Goal: Information Seeking & Learning: Learn about a topic

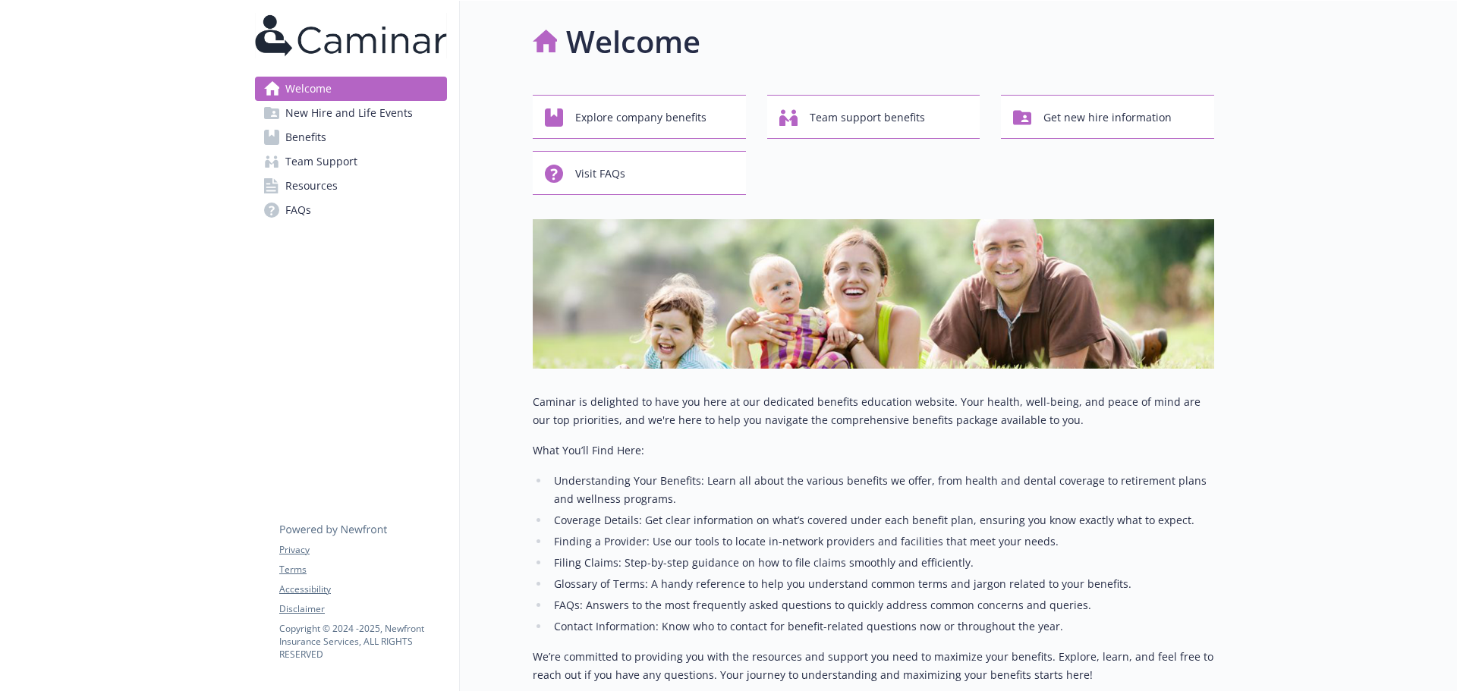
click at [314, 124] on span "New Hire and Life Events" at bounding box center [348, 113] width 127 height 24
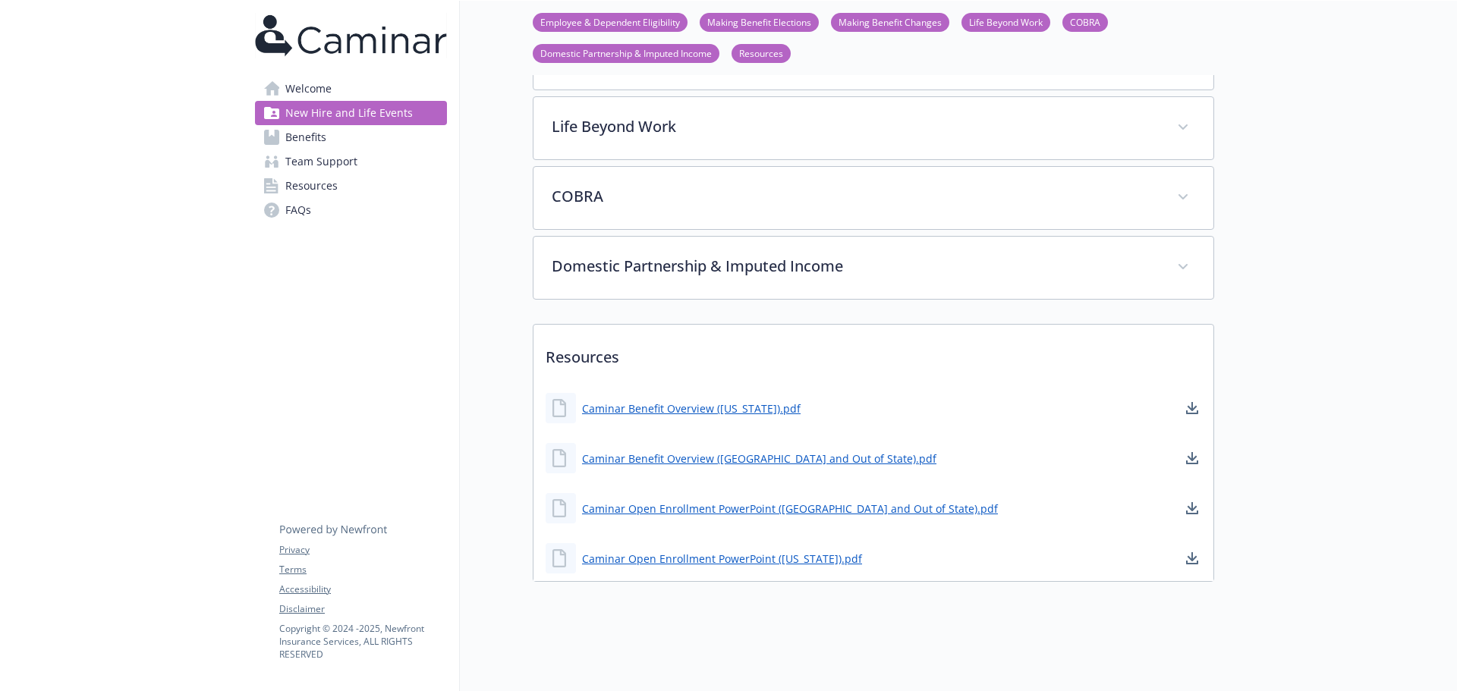
scroll to position [448, 0]
click at [692, 552] on link "Caminar Open Enrollment PowerPoint ([US_STATE]).pdf" at bounding box center [723, 558] width 283 height 19
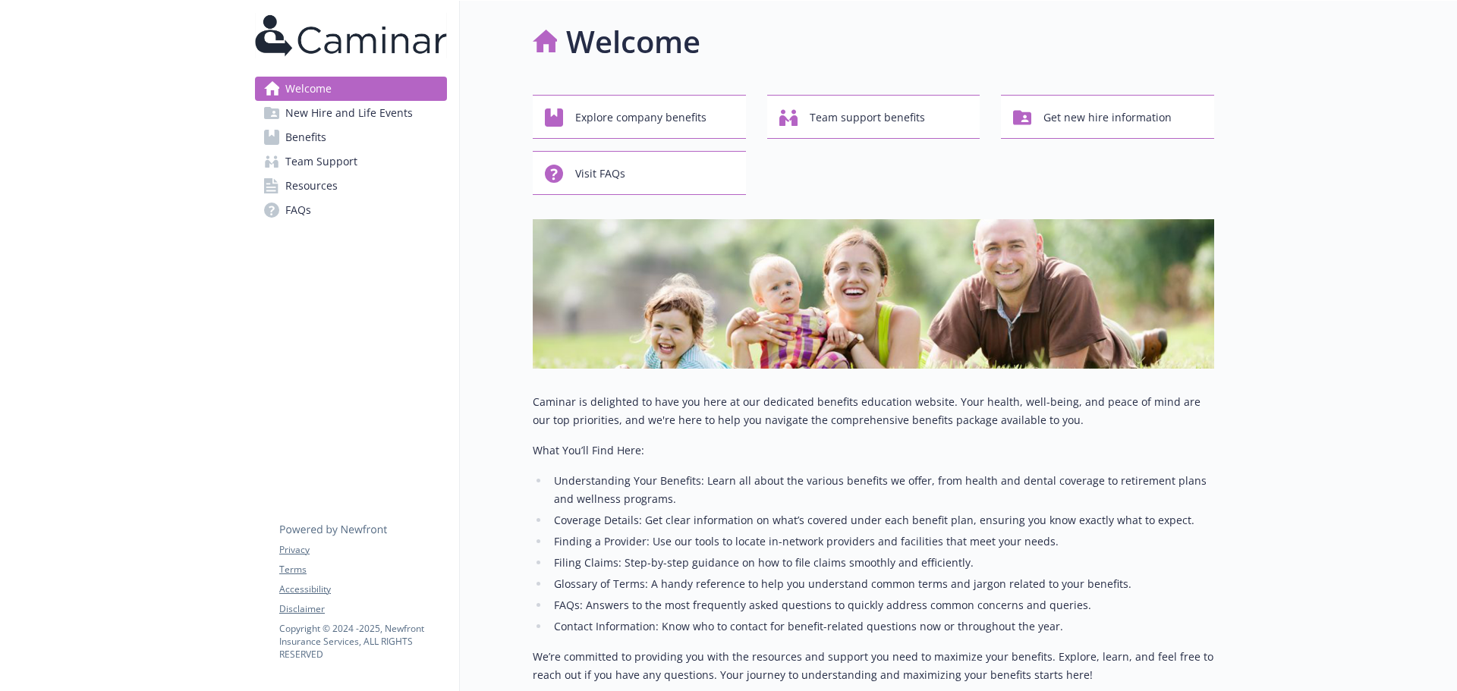
click at [328, 136] on link "Benefits" at bounding box center [351, 137] width 192 height 24
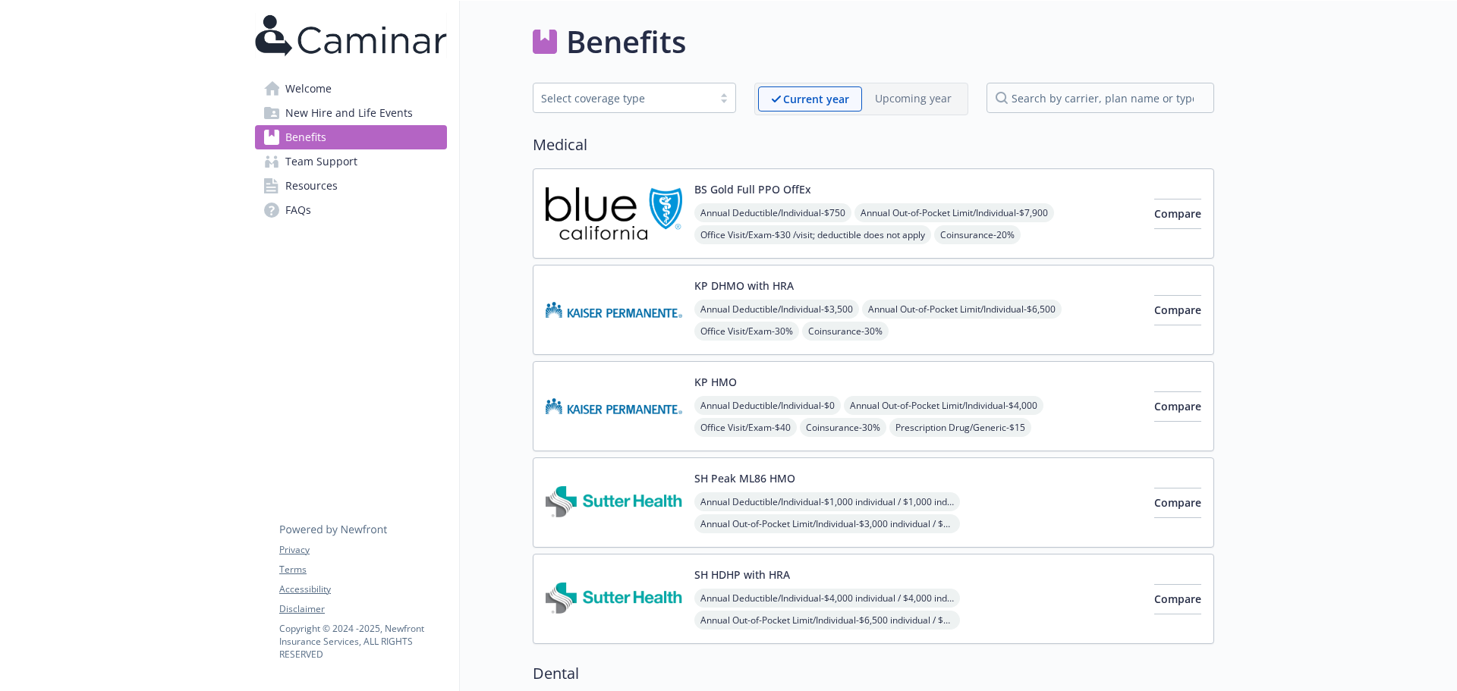
click at [327, 122] on span "New Hire and Life Events" at bounding box center [348, 113] width 127 height 24
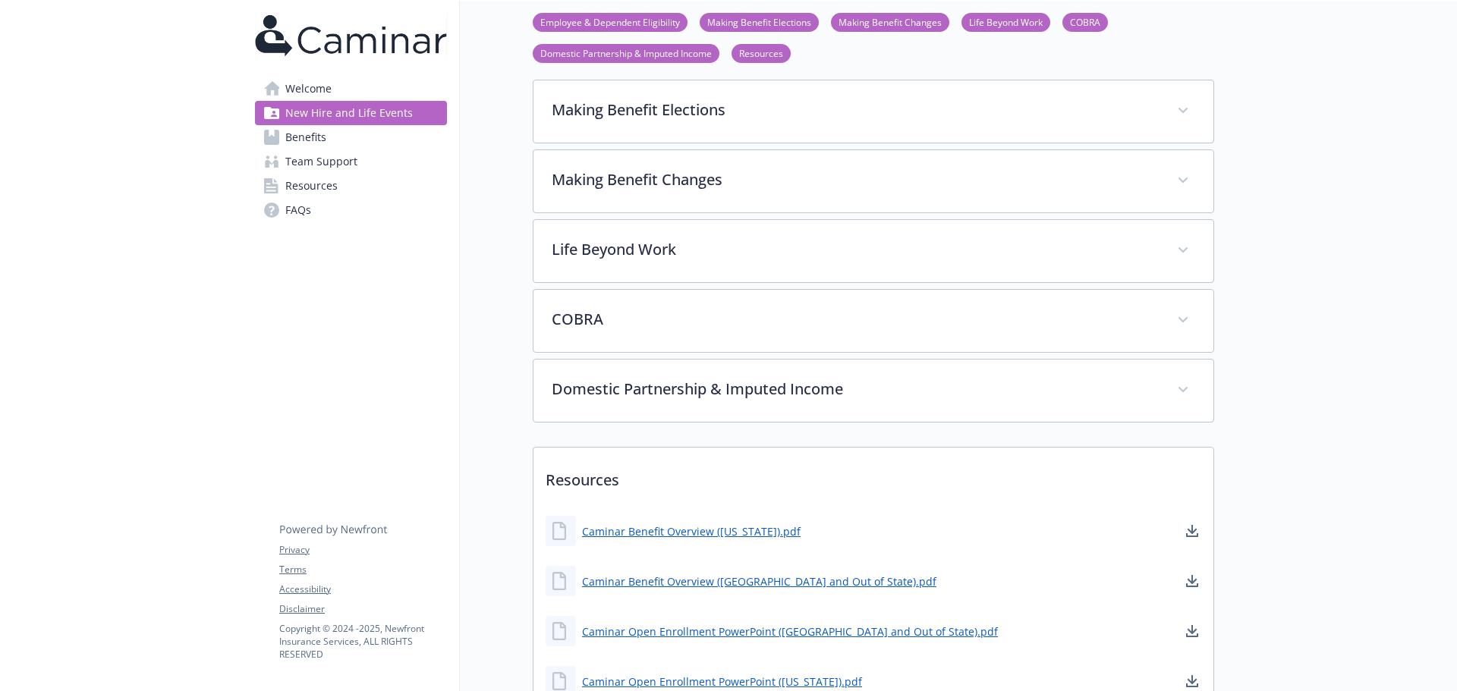
scroll to position [379, 0]
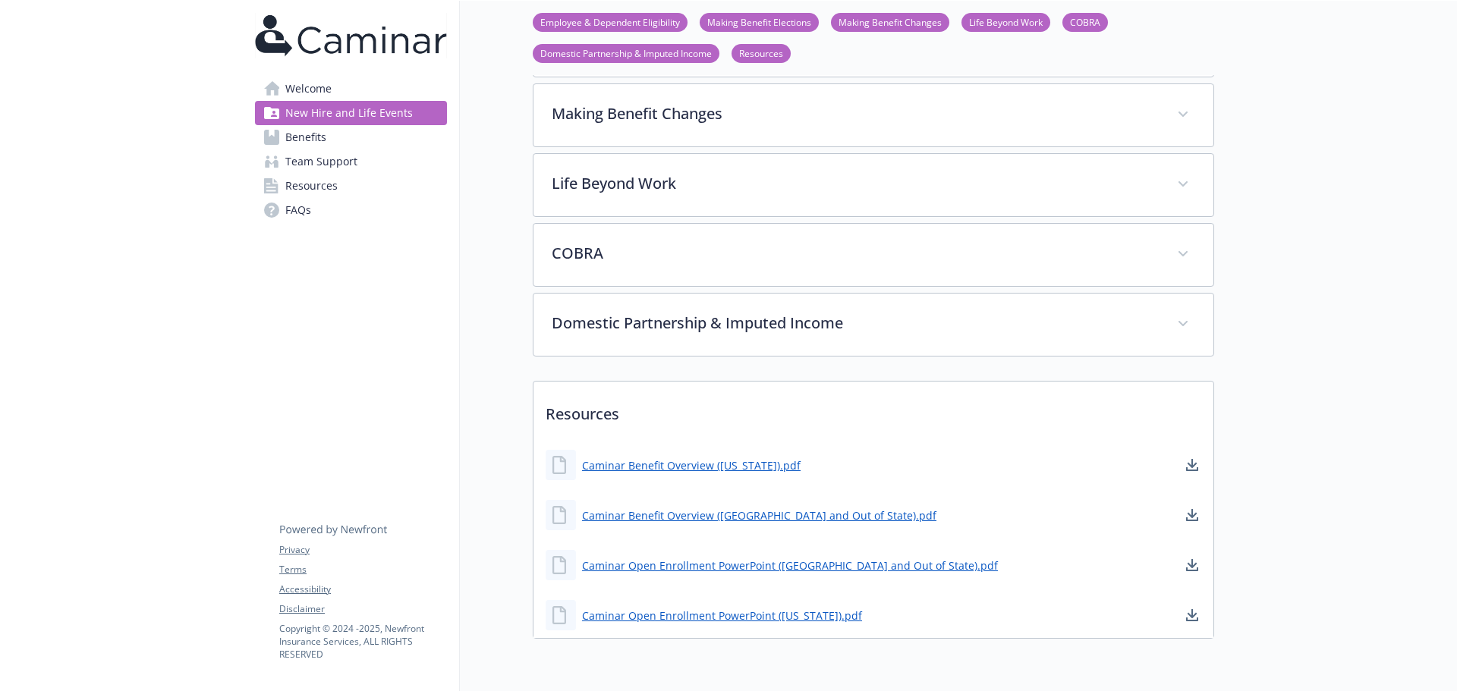
click at [297, 147] on span "Benefits" at bounding box center [305, 137] width 41 height 24
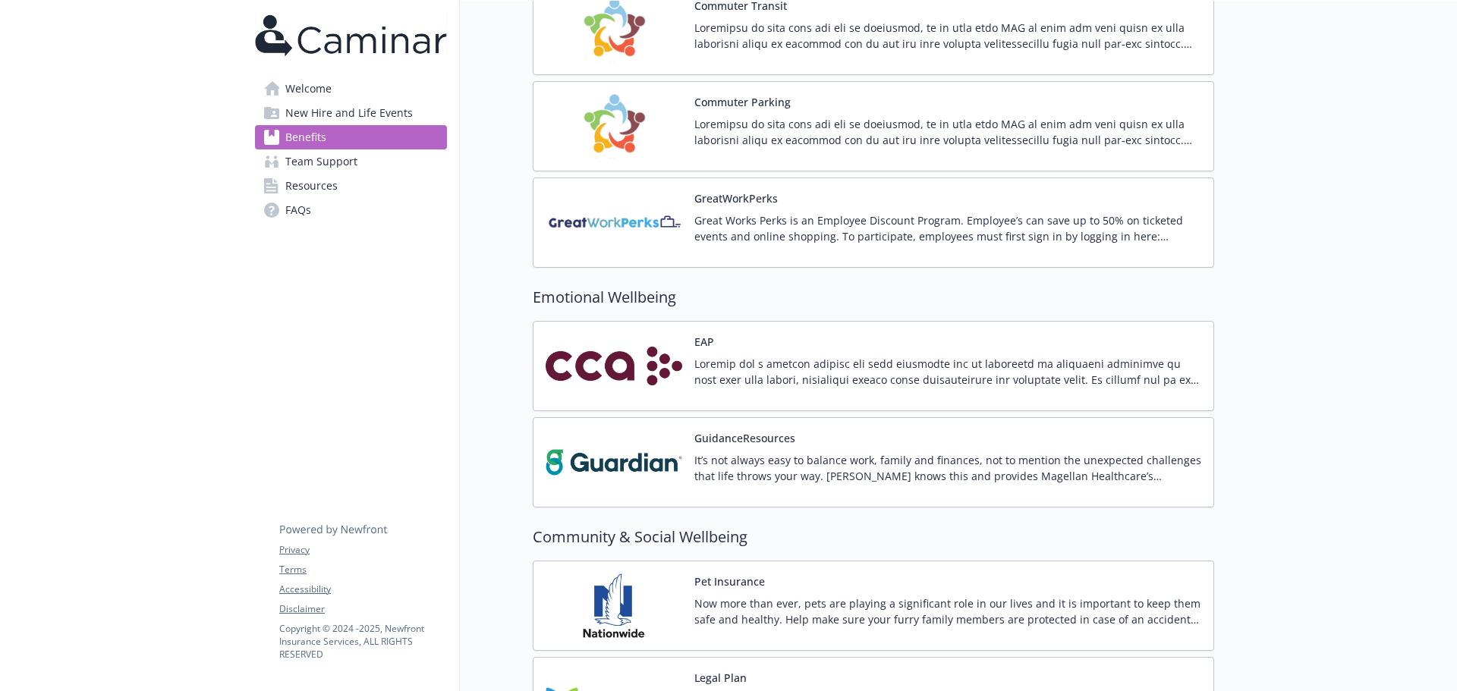
click at [672, 363] on img at bounding box center [613, 366] width 137 height 64
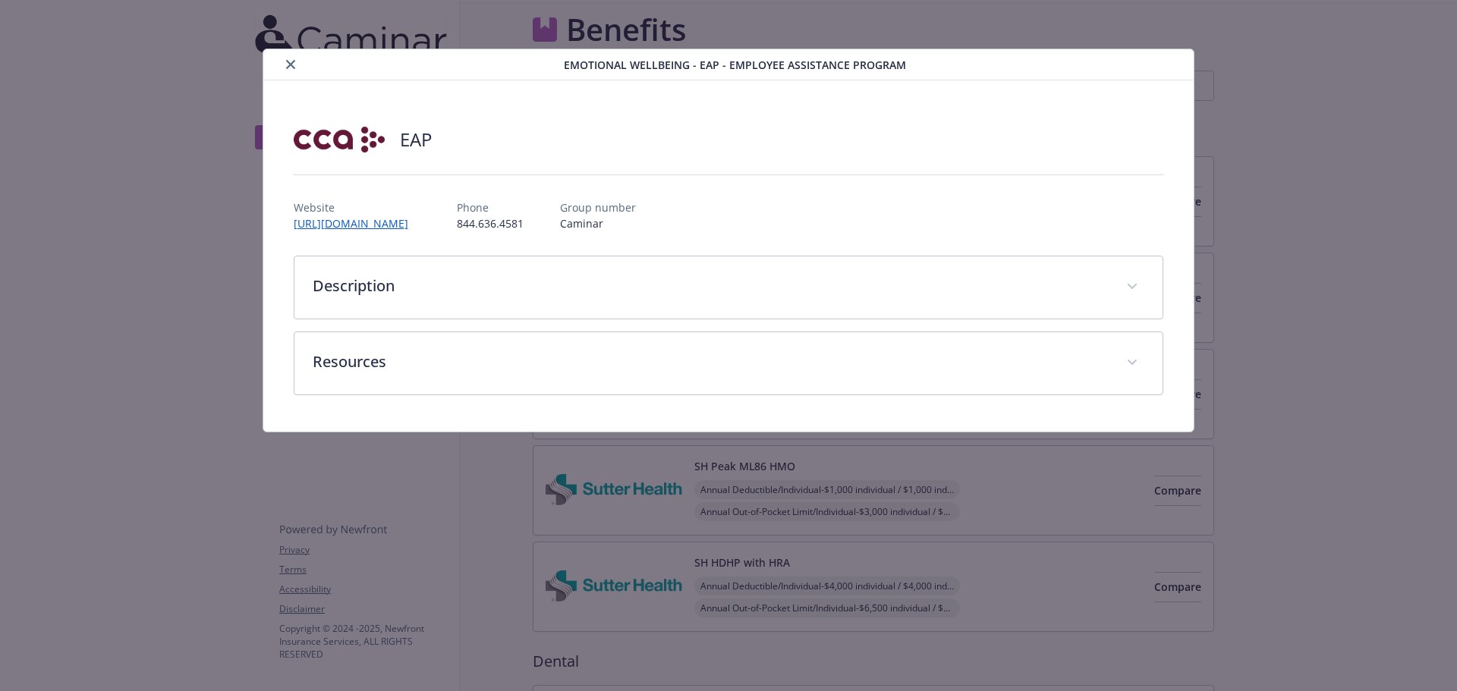
scroll to position [2200, 0]
